Goal: Task Accomplishment & Management: Use online tool/utility

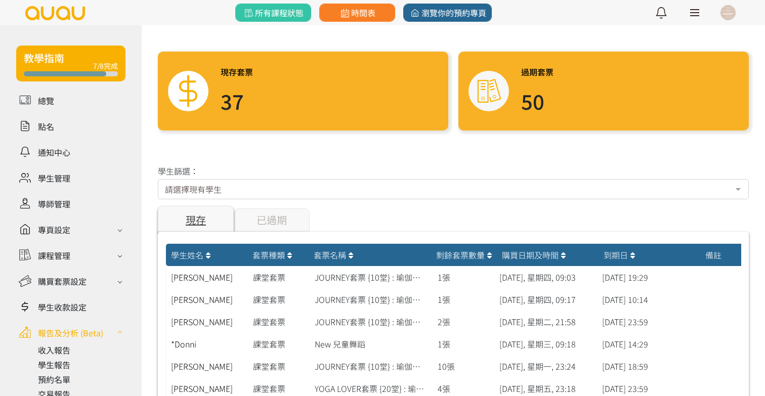
scroll to position [48, 0]
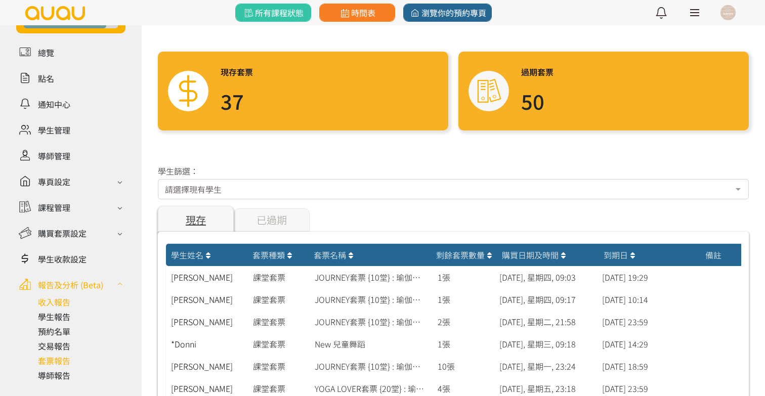
click at [42, 301] on link at bounding box center [82, 302] width 88 height 12
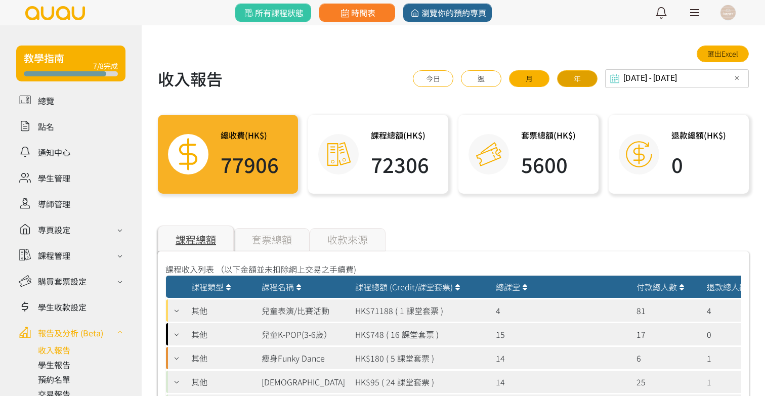
click at [574, 77] on button "年" at bounding box center [577, 78] width 40 height 17
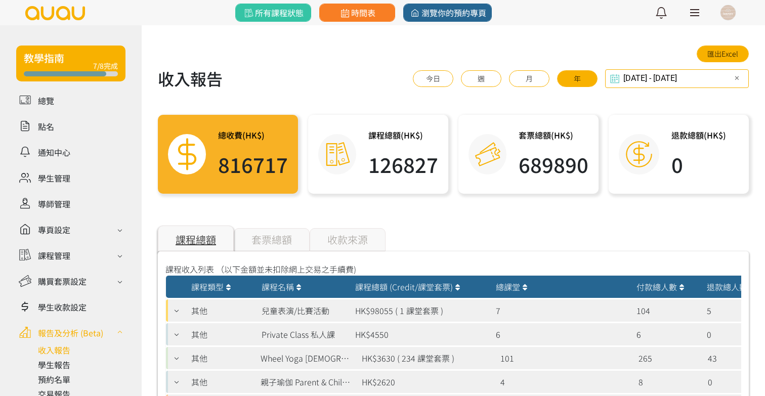
click at [632, 81] on div "2024-09-30 - 2025-09-30 Select date & time ✕ 2025 Sep 30, 2024 - Sep 30, 2025 S…" at bounding box center [677, 78] width 144 height 19
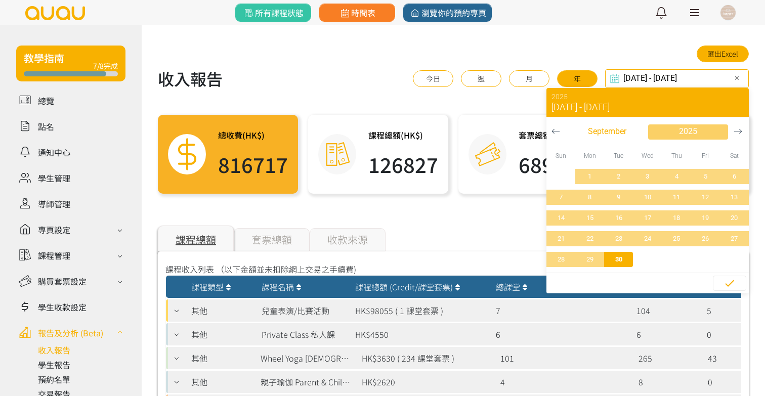
click at [679, 126] on span "2025" at bounding box center [688, 131] width 18 height 12
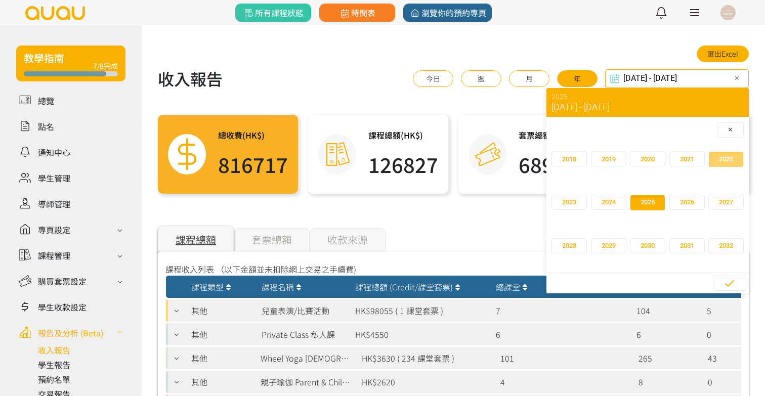
click at [725, 156] on span "2022" at bounding box center [726, 159] width 14 height 10
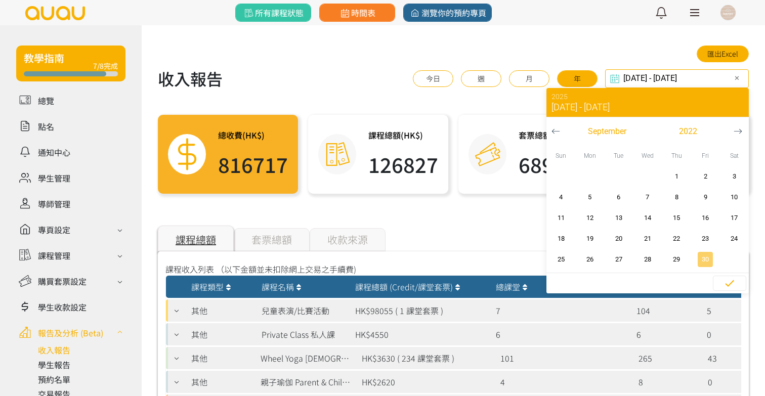
click at [696, 263] on span "30" at bounding box center [705, 260] width 23 height 10
click at [719, 284] on span "button" at bounding box center [729, 283] width 32 height 15
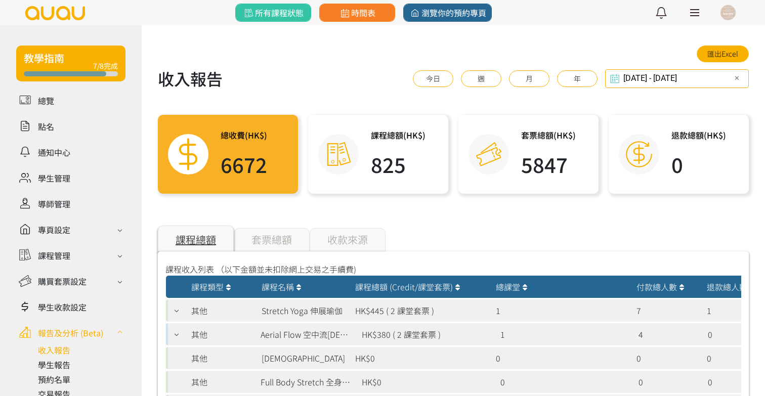
click at [693, 77] on input "2022-09-30 - 2022-09-30" at bounding box center [677, 78] width 144 height 19
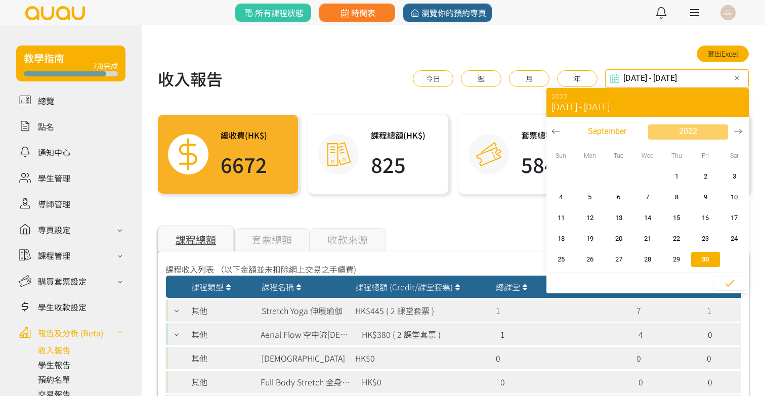
click at [690, 125] on span "2022" at bounding box center [688, 131] width 18 height 12
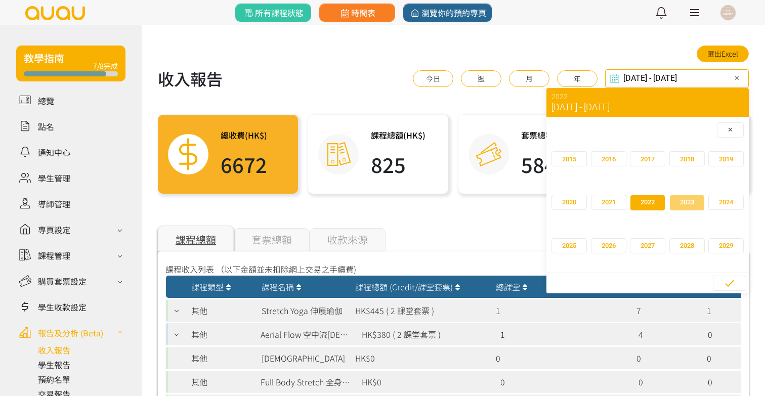
click at [683, 204] on span "2023" at bounding box center [687, 202] width 14 height 10
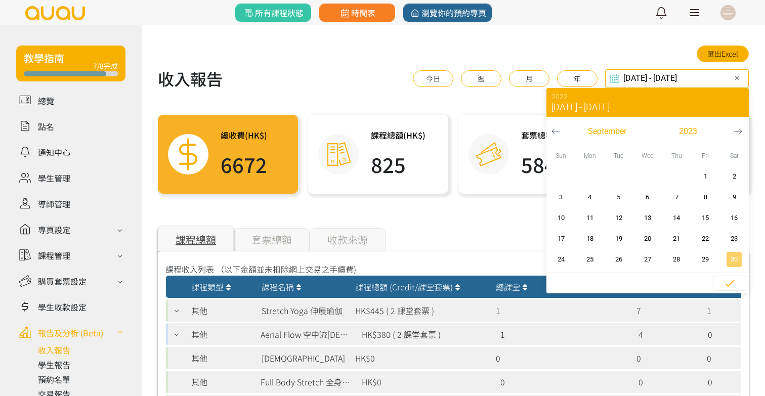
click at [725, 262] on span "30" at bounding box center [734, 260] width 23 height 10
click at [497, 228] on div "課程總額 套票總額 收款來源" at bounding box center [453, 239] width 591 height 23
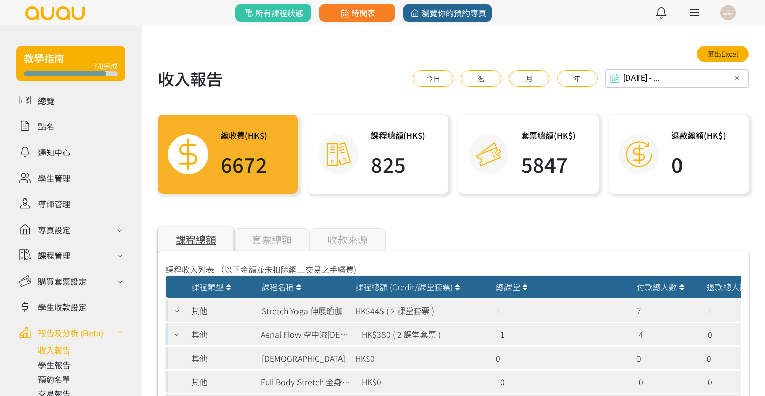
click at [650, 79] on div "2023-09-30 - ... Select date & time ✕ 2023 Sep 30, 2023 - ... September 2023 Su…" at bounding box center [677, 78] width 144 height 19
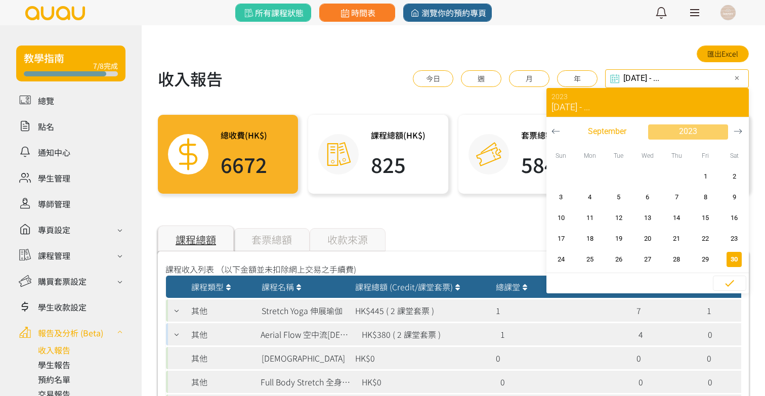
click at [691, 139] on button "2023" at bounding box center [688, 131] width 81 height 15
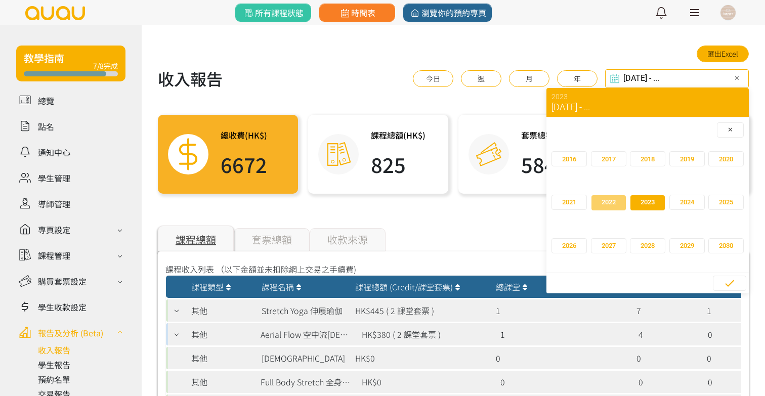
click at [610, 200] on span "2022" at bounding box center [609, 202] width 14 height 10
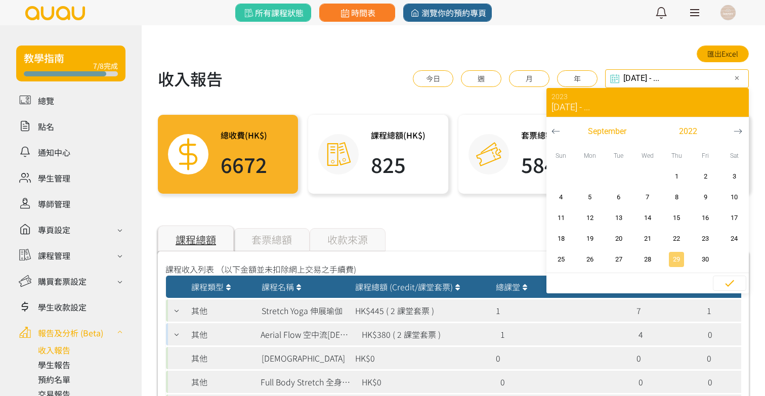
click at [680, 259] on span "29" at bounding box center [676, 260] width 23 height 10
click at [478, 238] on div "課程總額 套票總額 收款來源" at bounding box center [453, 239] width 591 height 23
click at [699, 78] on input "2022-09-29 - ..." at bounding box center [677, 78] width 144 height 19
click at [732, 130] on button "button" at bounding box center [738, 131] width 19 height 28
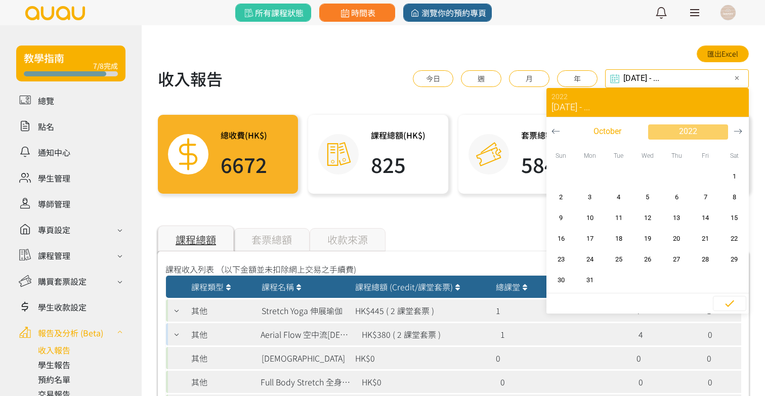
click at [680, 134] on span "2022" at bounding box center [688, 131] width 18 height 12
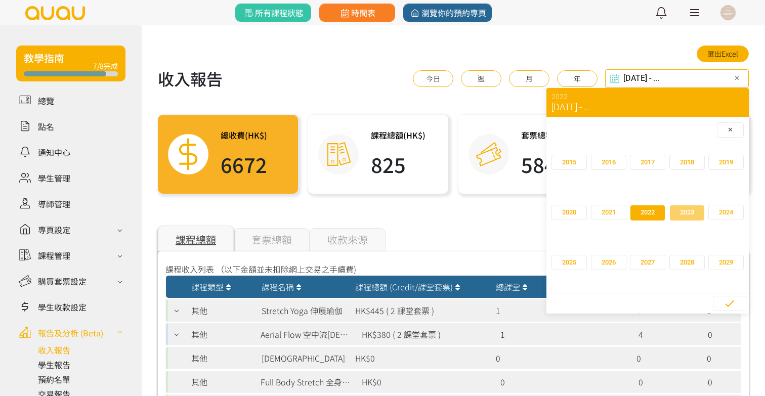
click at [684, 220] on span "button" at bounding box center [687, 212] width 34 height 15
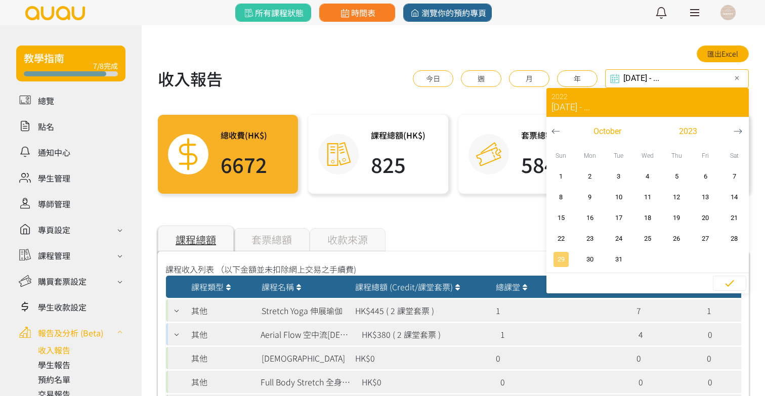
click at [565, 259] on span "29" at bounding box center [561, 260] width 23 height 10
type input "2022-09-29 - 2023-10-29"
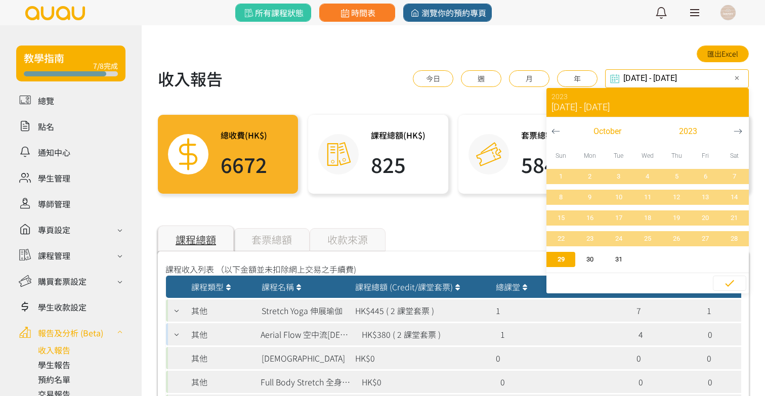
click at [468, 243] on div "課程總額 套票總額 收款來源" at bounding box center [453, 239] width 591 height 23
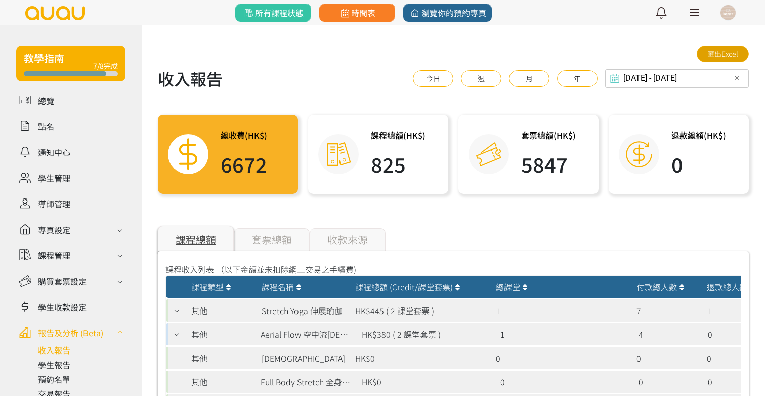
click at [716, 58] on link "匯出Excel" at bounding box center [723, 54] width 52 height 17
click at [50, 365] on link at bounding box center [82, 365] width 88 height 12
